Goal: Task Accomplishment & Management: Manage account settings

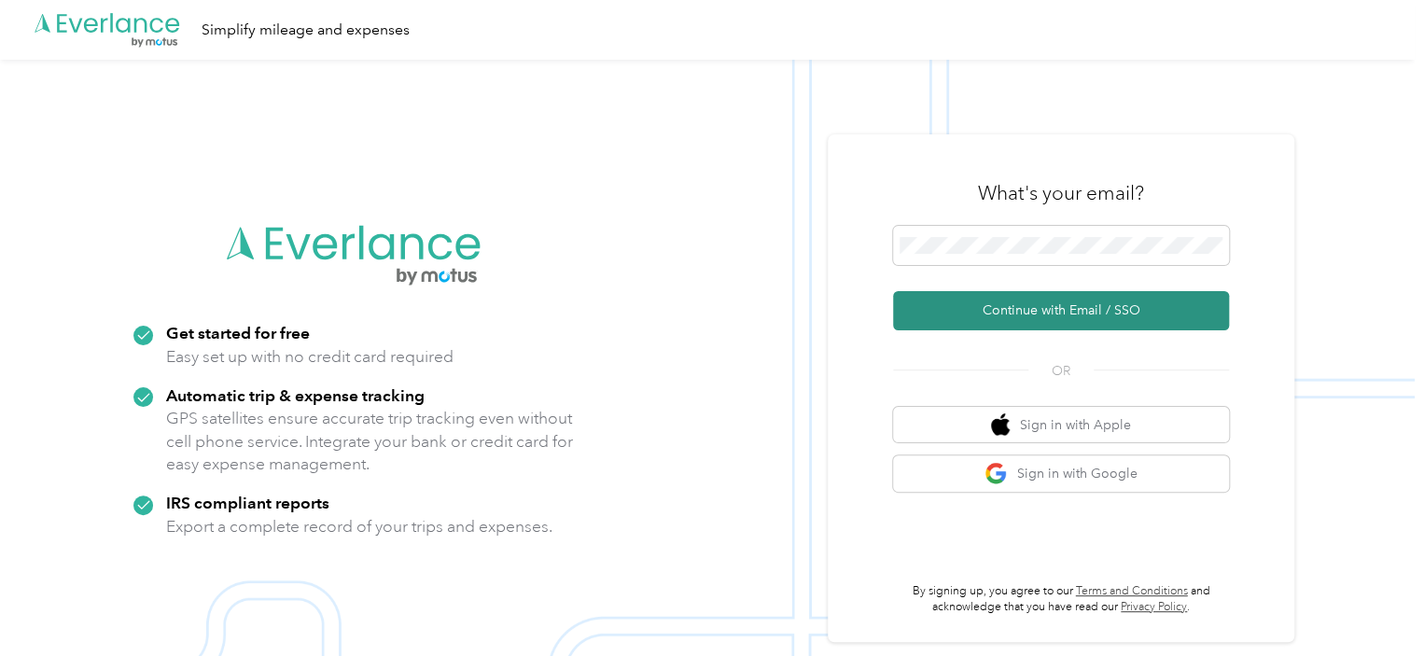
click at [1038, 309] on button "Continue with Email / SSO" at bounding box center [1061, 310] width 336 height 39
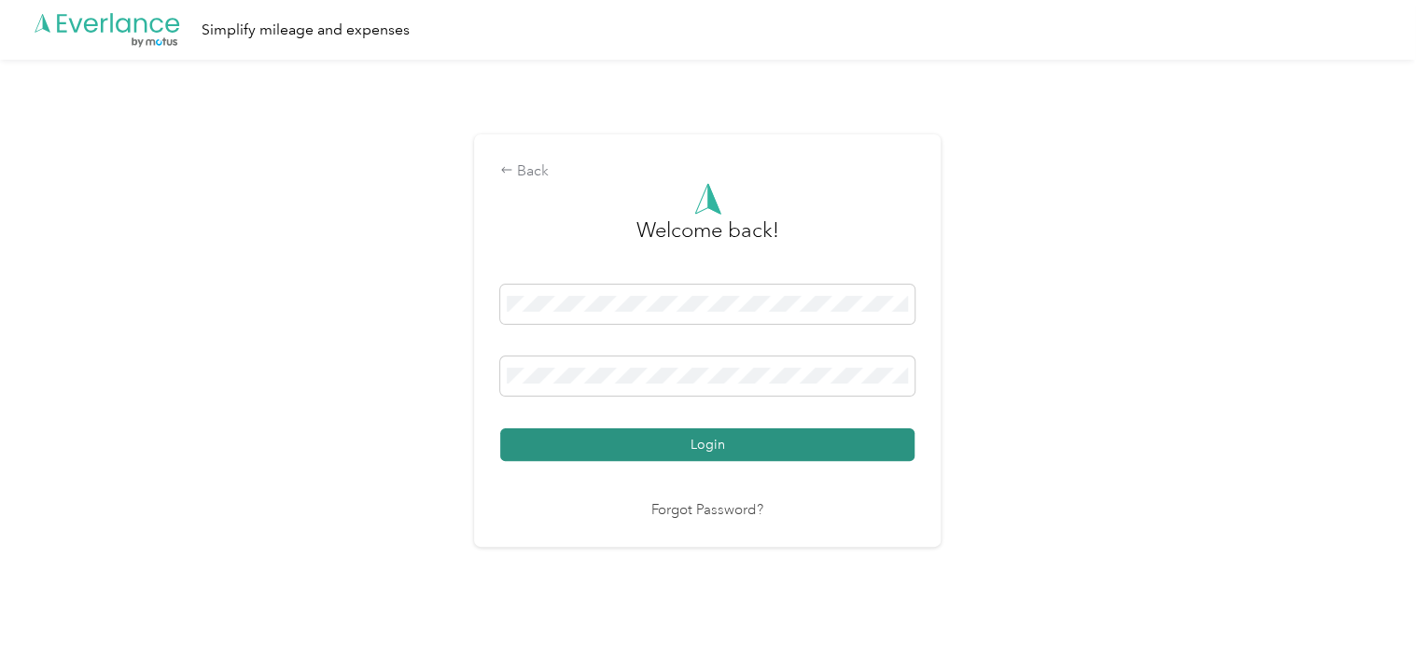
click at [806, 443] on button "Login" at bounding box center [707, 444] width 414 height 33
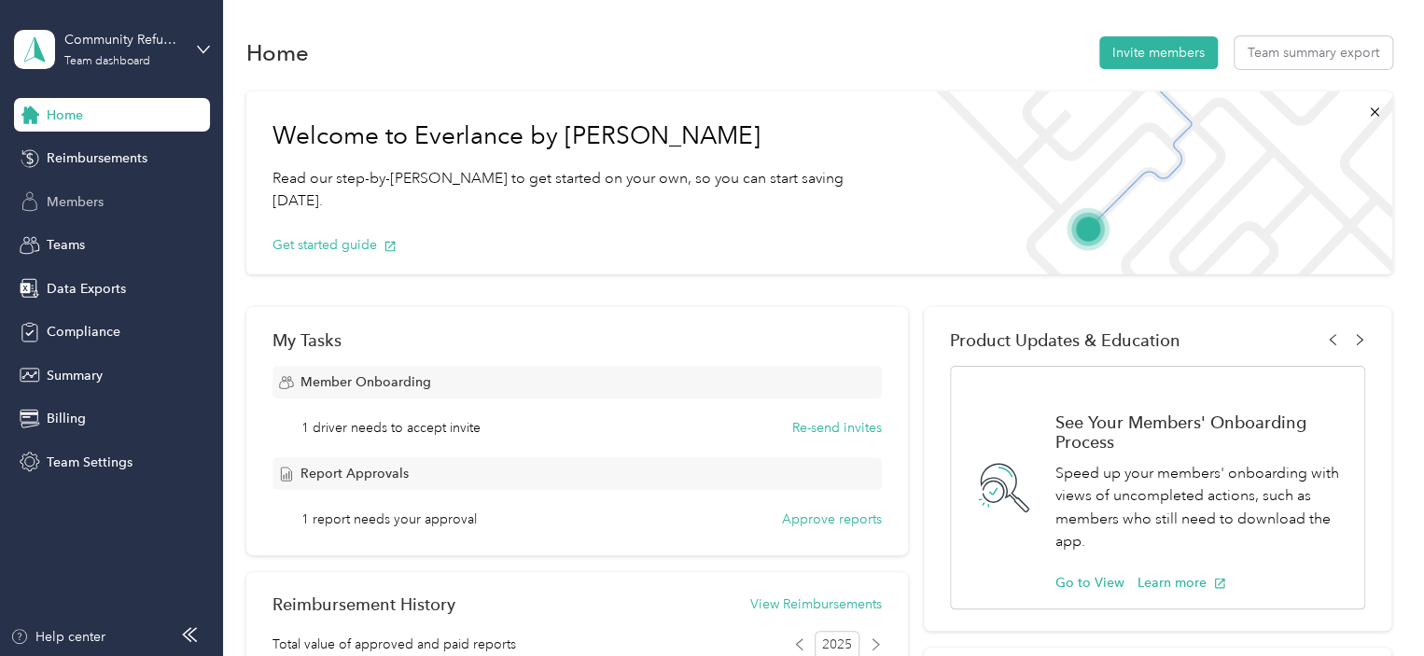
click at [108, 204] on div "Members" at bounding box center [112, 202] width 196 height 34
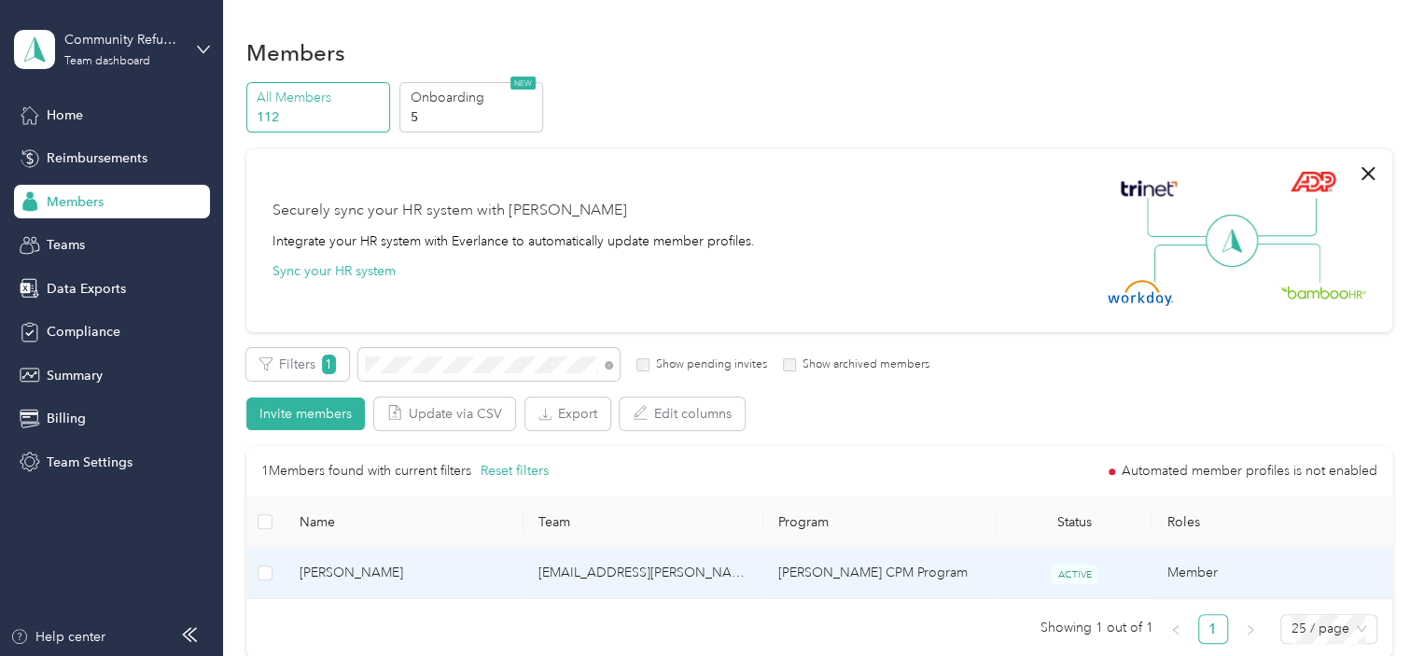
click at [369, 570] on span "[PERSON_NAME]" at bounding box center [404, 573] width 210 height 21
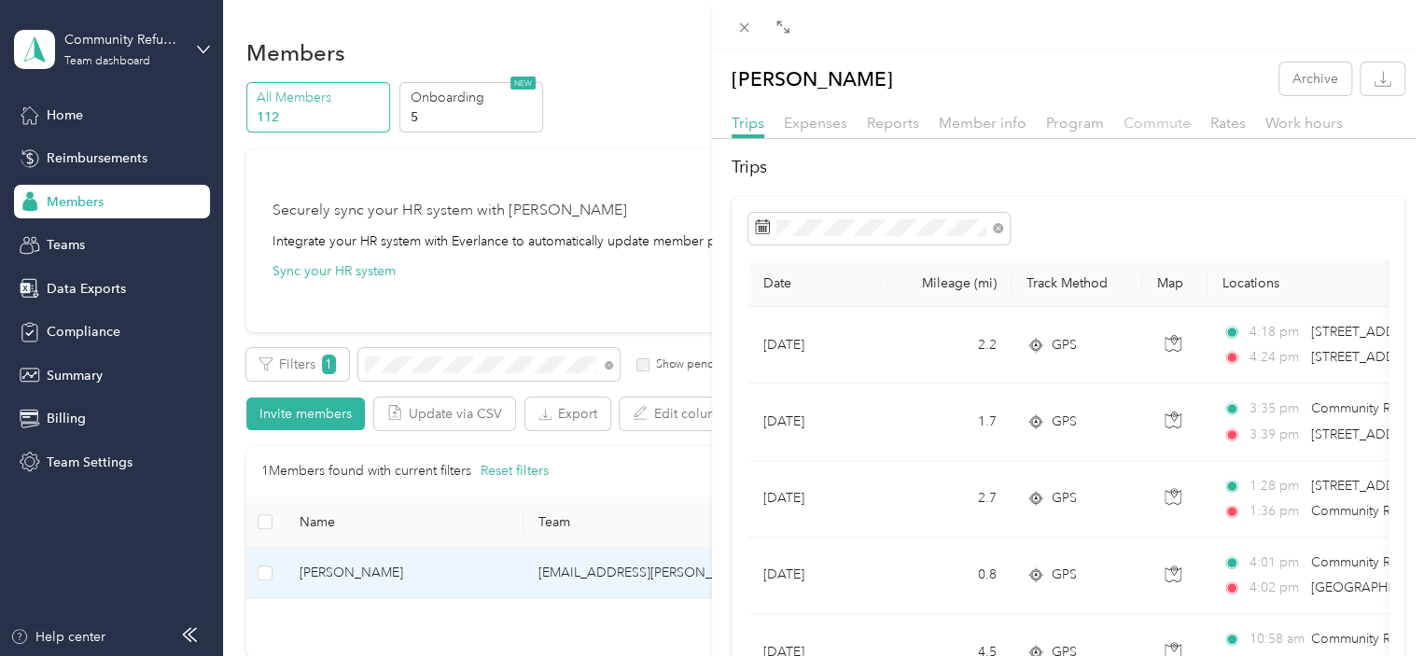
click at [1138, 118] on span "Commute" at bounding box center [1156, 123] width 67 height 18
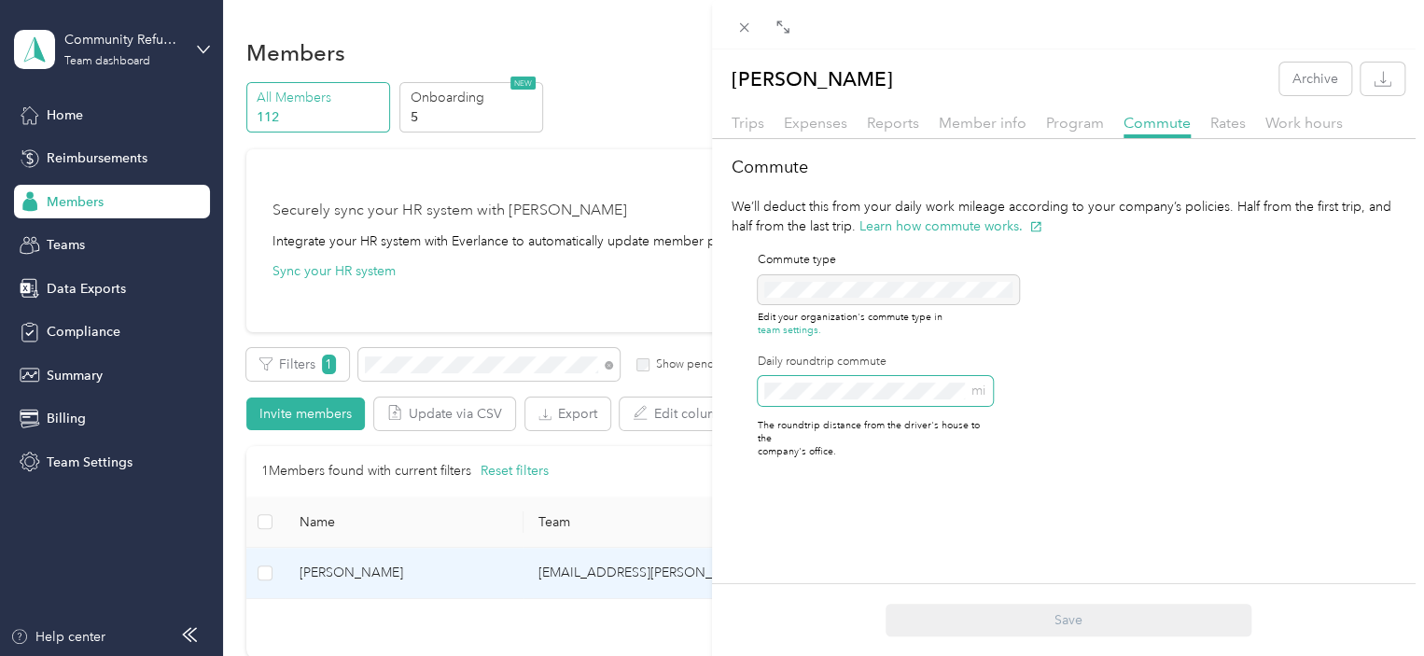
click at [720, 390] on div "Commute We’ll deduct this from your daily work mileage according to your compan…" at bounding box center [1068, 314] width 712 height 319
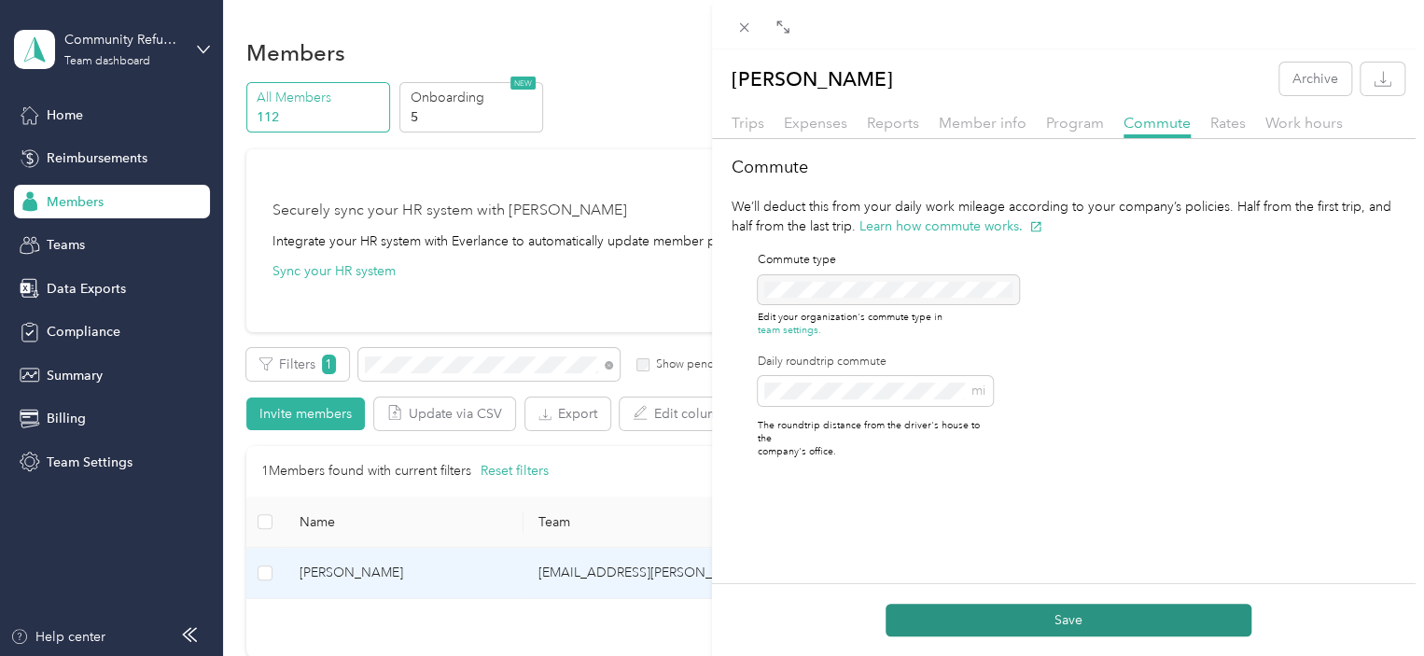
click at [955, 623] on button "Save" at bounding box center [1068, 620] width 366 height 33
